Goal: Information Seeking & Learning: Check status

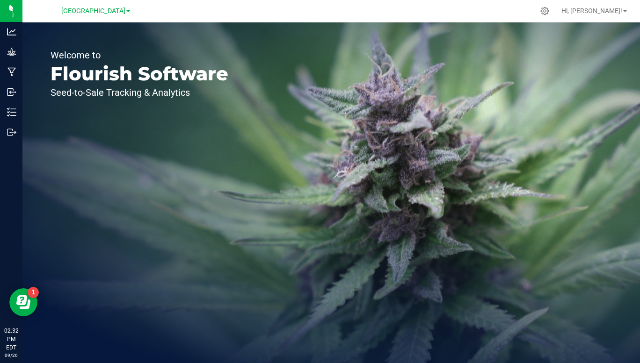
click at [123, 9] on span "[GEOGRAPHIC_DATA]" at bounding box center [93, 11] width 64 height 8
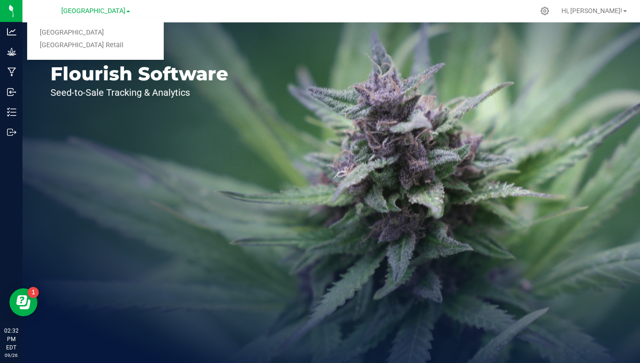
click at [98, 48] on link "[GEOGRAPHIC_DATA] Retail" at bounding box center [95, 45] width 137 height 13
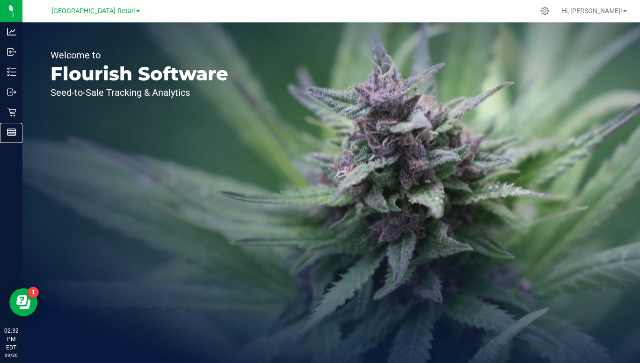
click at [8, 140] on div "Reports" at bounding box center [13, 132] width 20 height 19
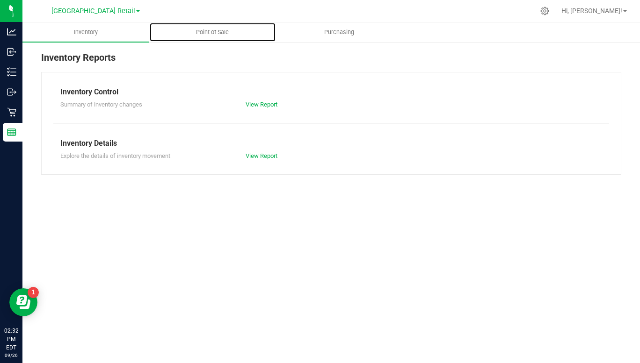
click at [213, 32] on span "Point of Sale" at bounding box center [212, 32] width 58 height 8
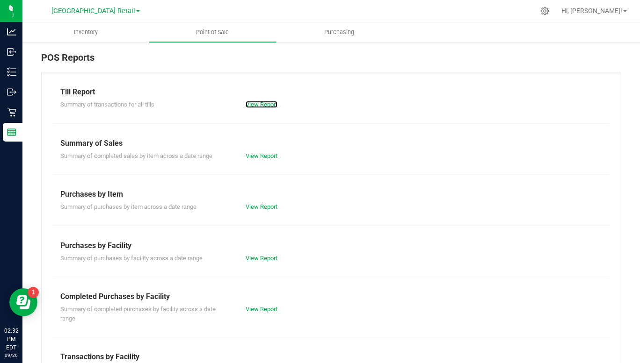
click at [263, 104] on link "View Report" at bounding box center [262, 104] width 32 height 7
